Goal: Transaction & Acquisition: Book appointment/travel/reservation

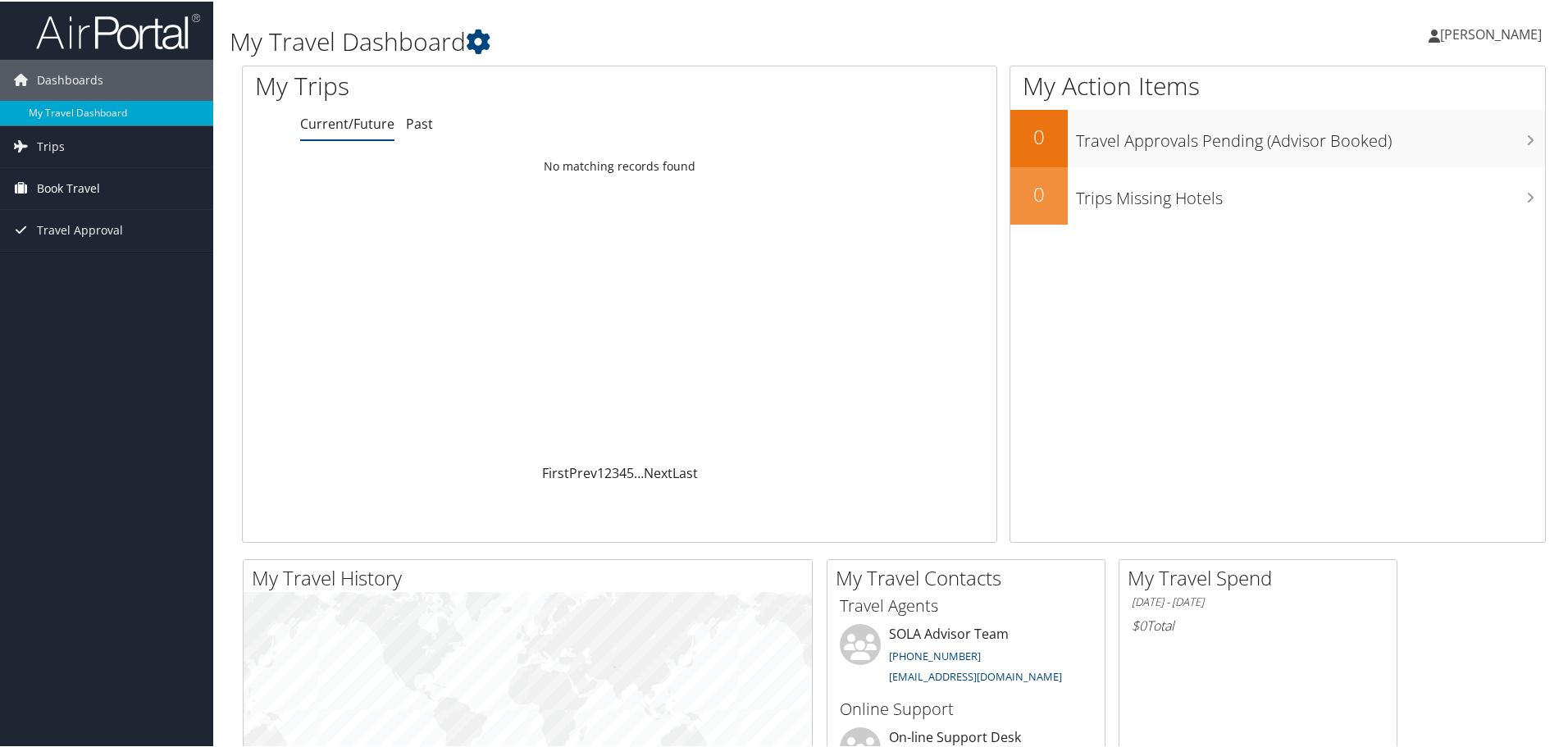
click at [56, 195] on span "Book Travel" at bounding box center [68, 187] width 63 height 41
click at [77, 263] on link "Book/Manage Online Trips" at bounding box center [106, 268] width 213 height 24
